Goal: Task Accomplishment & Management: Manage account settings

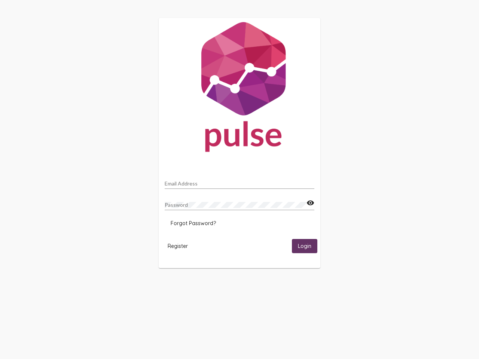
click at [239, 181] on input "Email Address" at bounding box center [240, 184] width 150 height 6
click at [310, 203] on mat-icon "visibility" at bounding box center [310, 203] width 8 height 9
click at [193, 223] on span "Forgot Password?" at bounding box center [193, 223] width 45 height 7
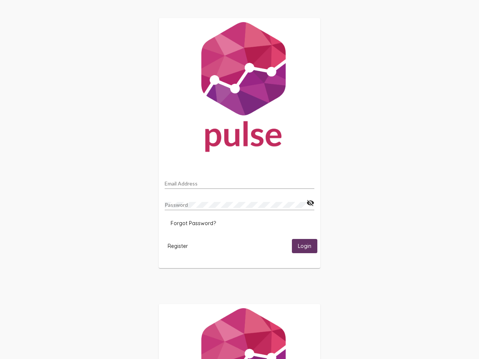
click at [178, 246] on span "Register" at bounding box center [178, 246] width 20 height 7
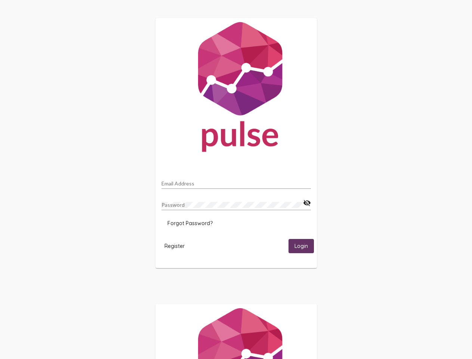
click at [304, 246] on span "Login" at bounding box center [301, 246] width 13 height 7
